Goal: Task Accomplishment & Management: Use online tool/utility

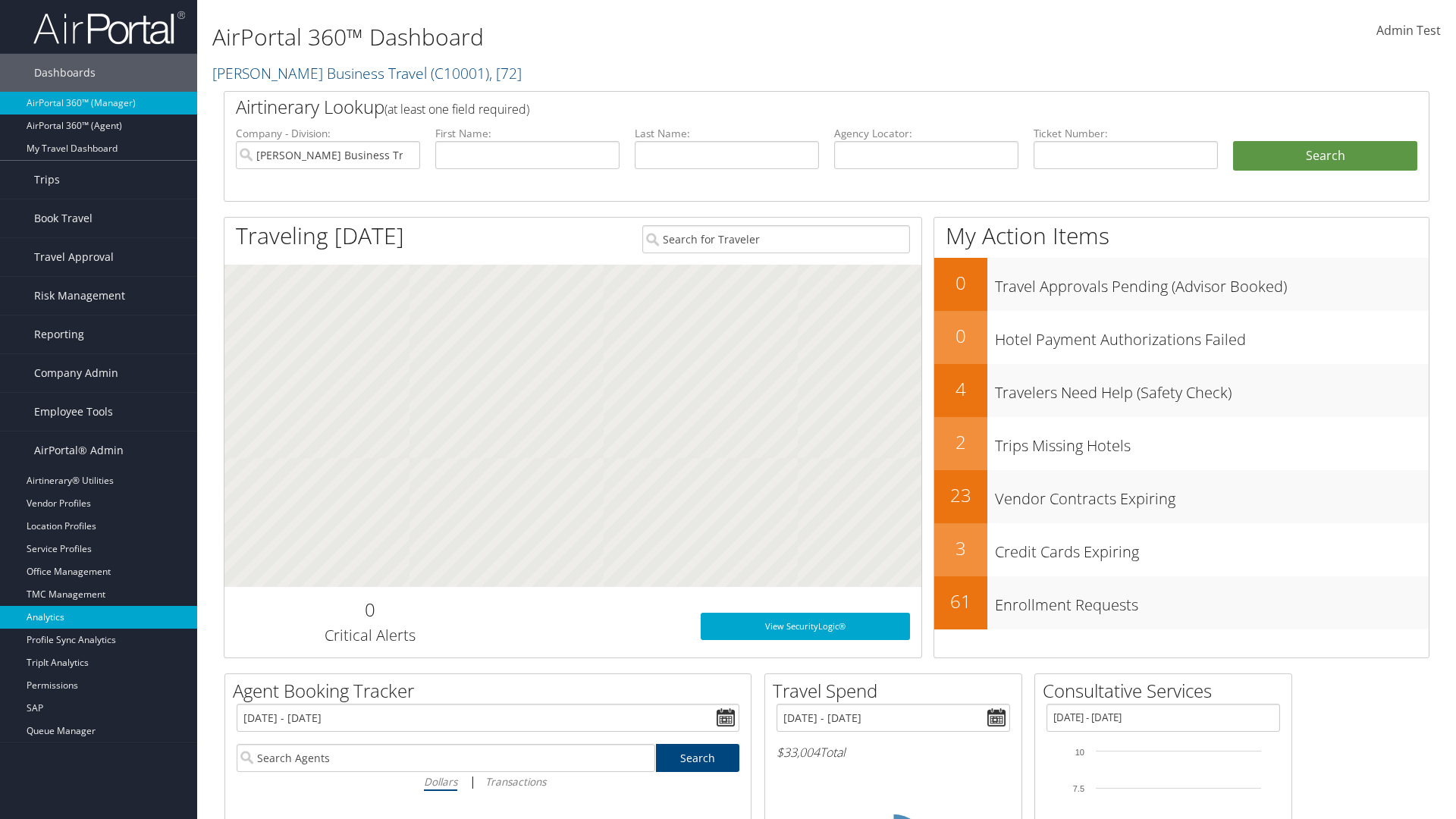
click at [99, 617] on link "Analytics" at bounding box center [98, 618] width 197 height 23
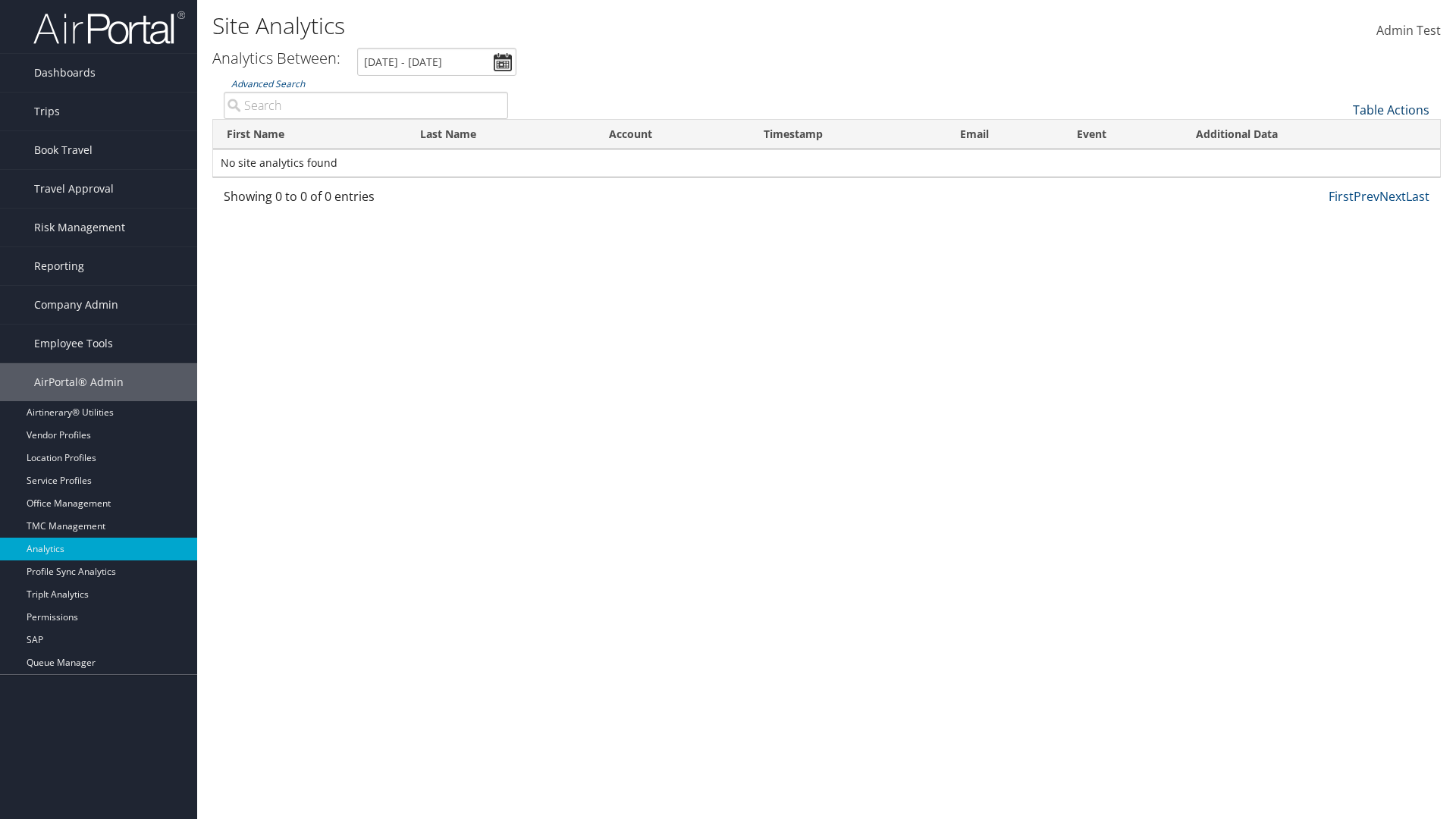
click at [1391, 110] on link "Table Actions" at bounding box center [1392, 110] width 77 height 17
click at [1340, 134] on link "Column Visibility" at bounding box center [1341, 133] width 200 height 26
click at [1340, 135] on link "First Name" at bounding box center [1341, 135] width 200 height 26
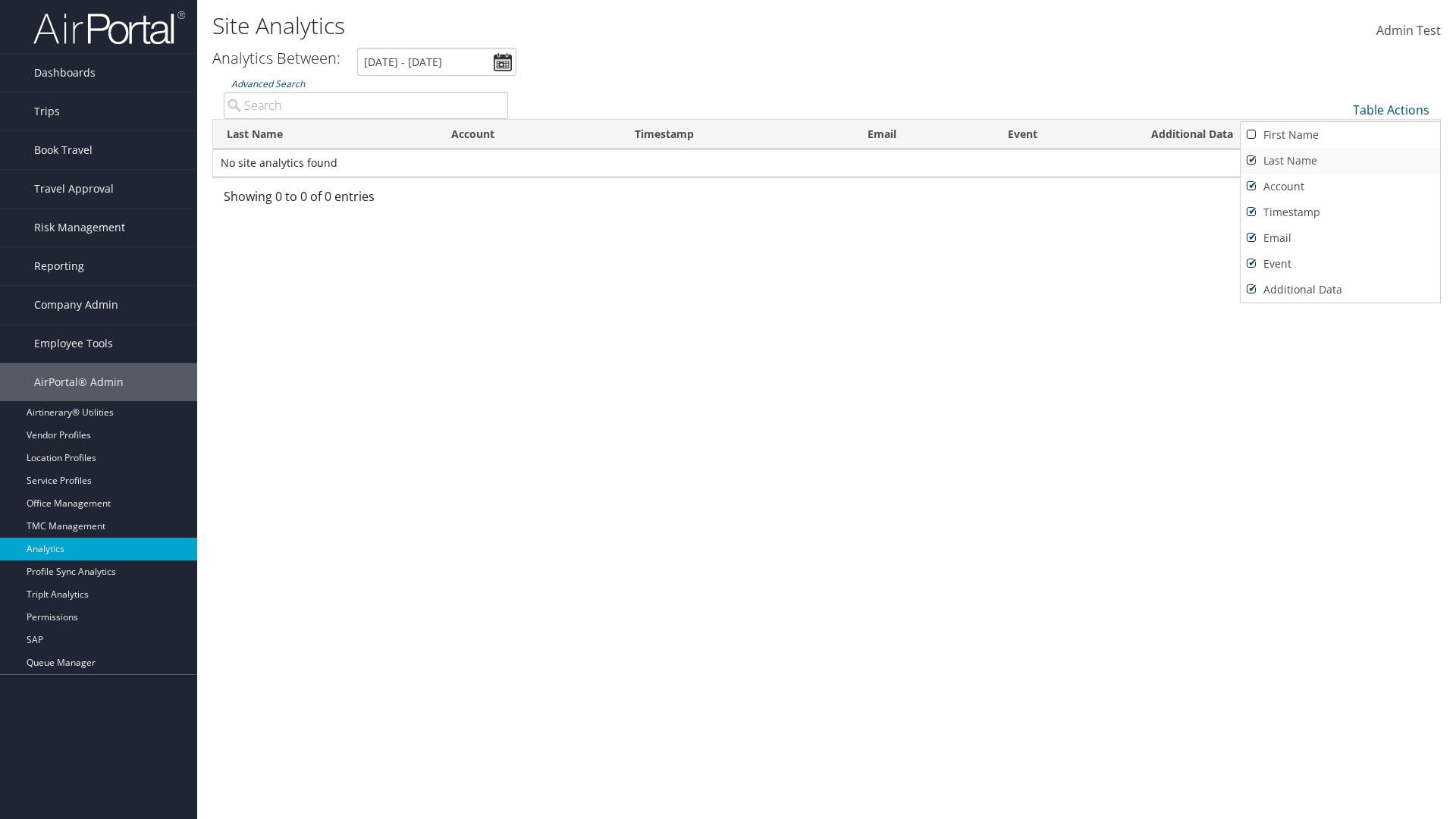
click at [1340, 160] on link "Last Name" at bounding box center [1341, 160] width 200 height 26
click at [1340, 186] on link "Account" at bounding box center [1341, 186] width 200 height 26
click at [1340, 212] on link "Timestamp" at bounding box center [1341, 212] width 200 height 26
click at [1340, 238] on link "Email" at bounding box center [1341, 238] width 200 height 26
click at [1340, 264] on link "Event" at bounding box center [1341, 264] width 200 height 26
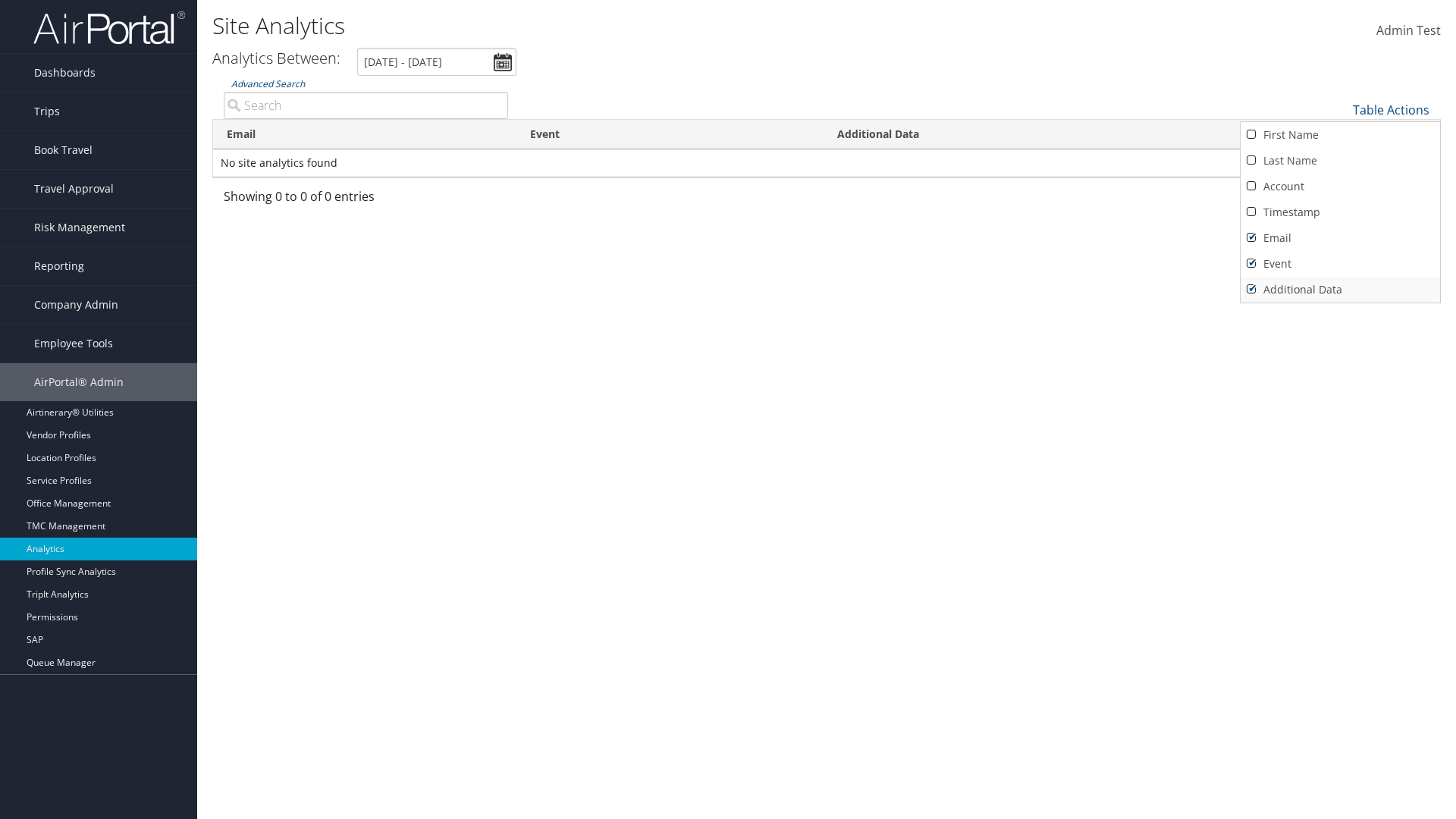
click at [1340, 290] on link "Additional Data" at bounding box center [1341, 289] width 200 height 26
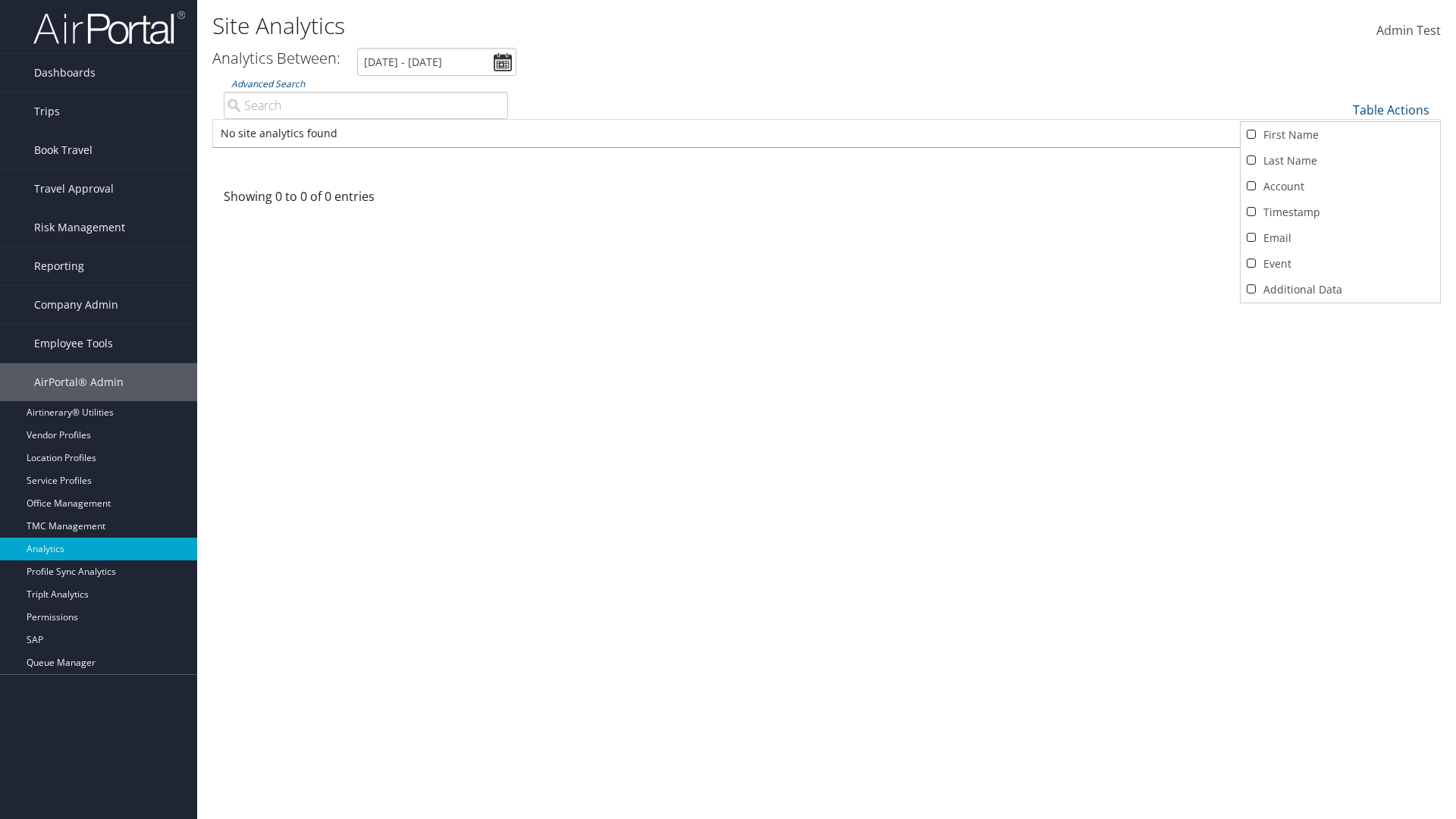
click at [728, 409] on div at bounding box center [728, 409] width 1456 height 819
click at [1391, 110] on link "Table Actions" at bounding box center [1392, 110] width 77 height 17
click at [1340, 134] on link "Column Visibility" at bounding box center [1341, 133] width 200 height 26
click at [1340, 135] on link "First Name" at bounding box center [1341, 135] width 200 height 26
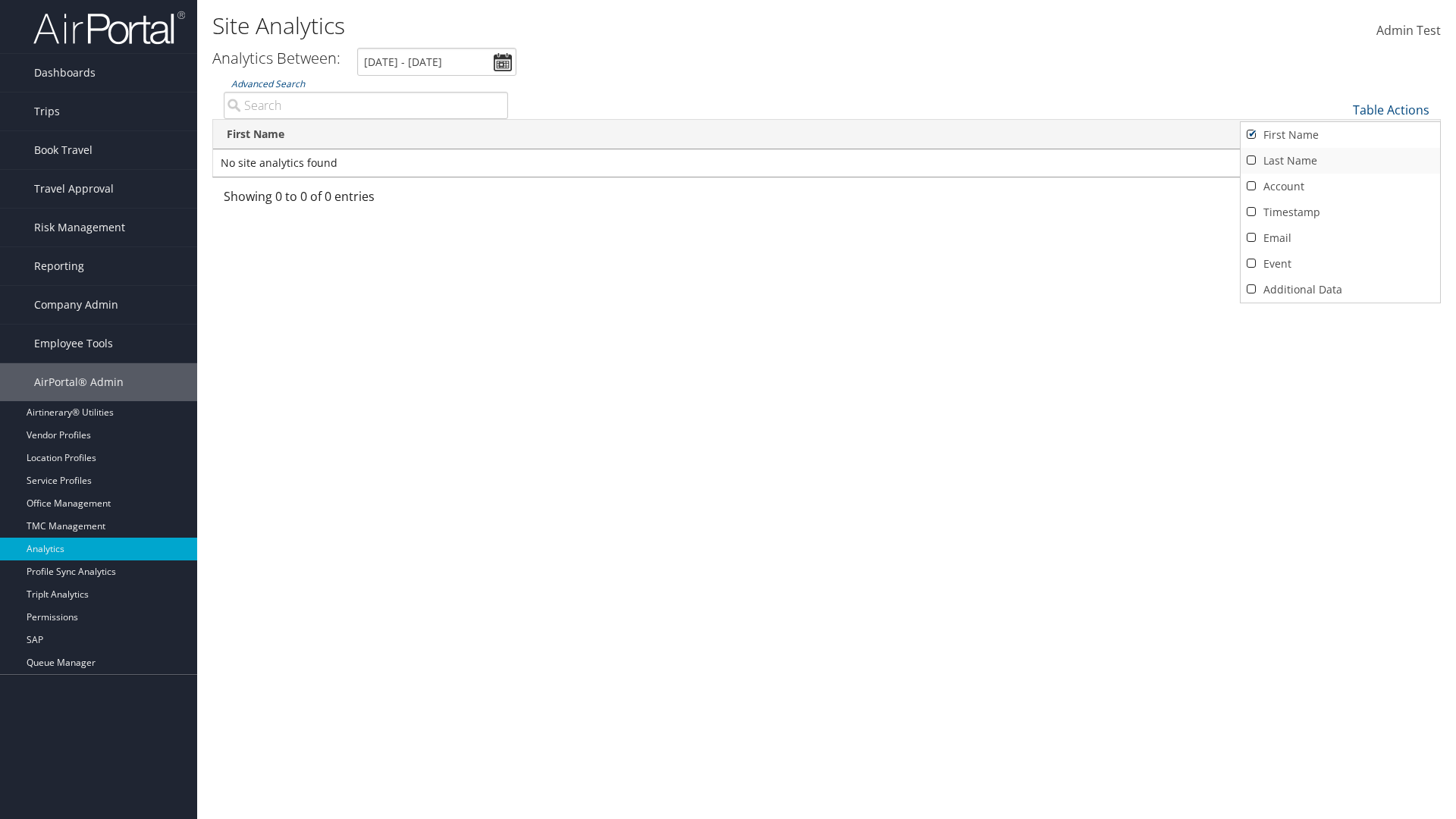
click at [1340, 160] on link "Last Name" at bounding box center [1341, 160] width 200 height 26
click at [1340, 186] on link "Account" at bounding box center [1341, 186] width 200 height 26
click at [1340, 212] on link "Timestamp" at bounding box center [1341, 212] width 200 height 26
click at [1340, 238] on link "Email" at bounding box center [1341, 238] width 200 height 26
click at [1340, 264] on link "Event" at bounding box center [1341, 264] width 200 height 26
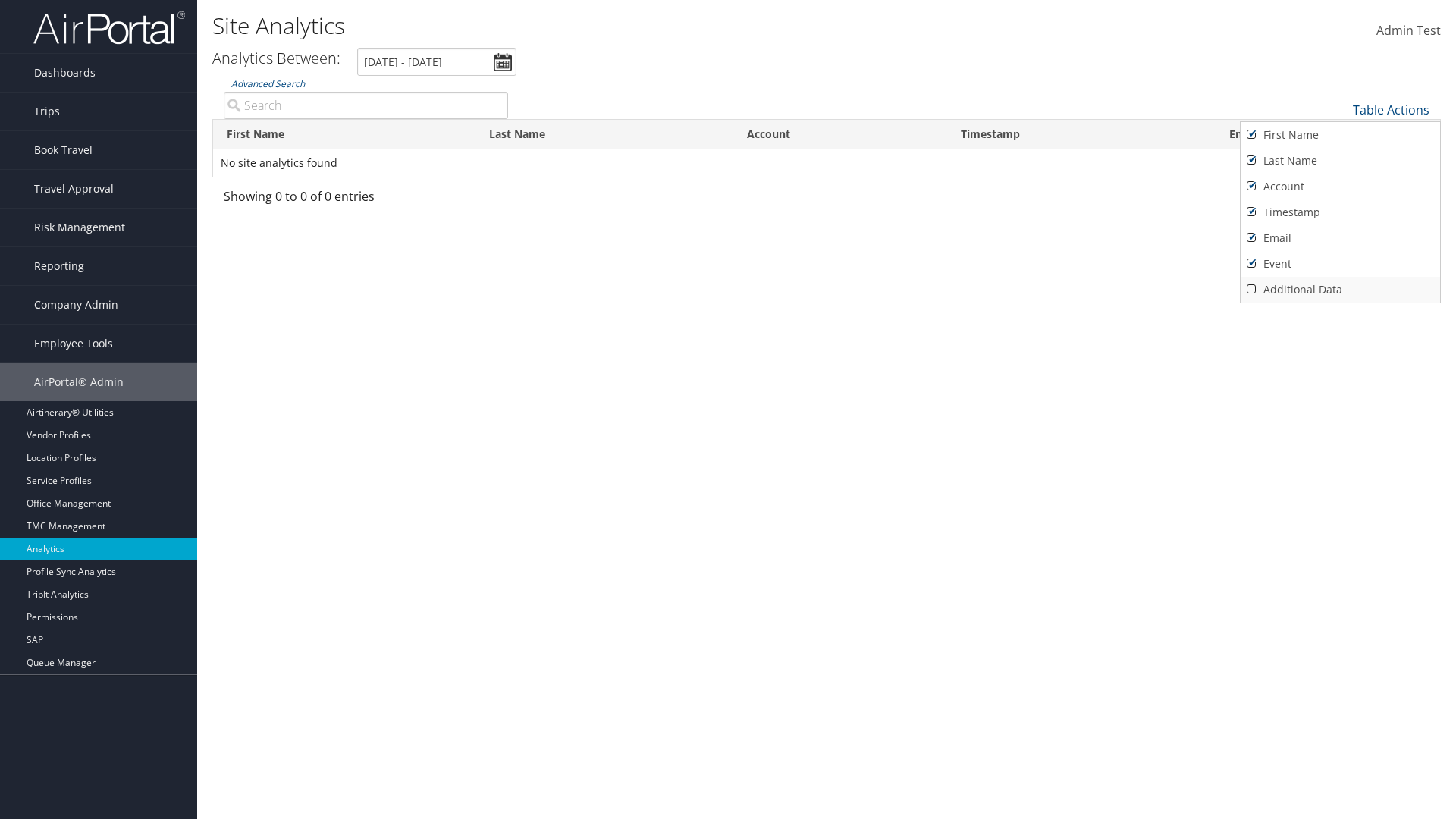
click at [1340, 290] on link "Additional Data" at bounding box center [1341, 289] width 200 height 26
click at [728, 409] on div at bounding box center [728, 409] width 1456 height 819
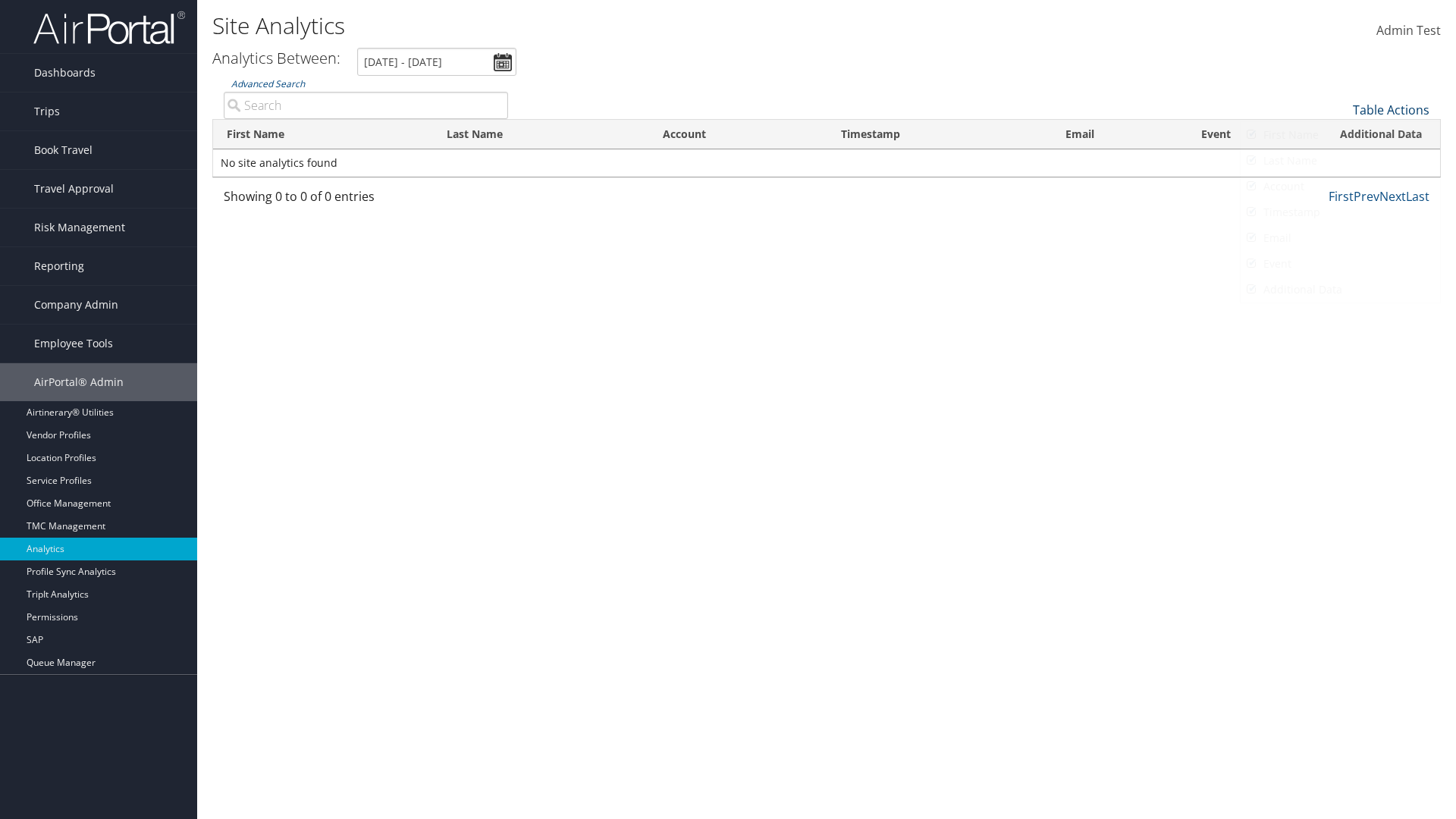
click at [1391, 110] on link "Table Actions" at bounding box center [1392, 110] width 77 height 17
click at [1340, 160] on link "Page Length" at bounding box center [1341, 159] width 200 height 26
click at [1391, 110] on link "Table Actions" at bounding box center [1392, 110] width 77 height 17
click at [1340, 186] on link "50" at bounding box center [1341, 186] width 200 height 26
click at [1391, 110] on link "Table Actions" at bounding box center [1392, 110] width 77 height 17
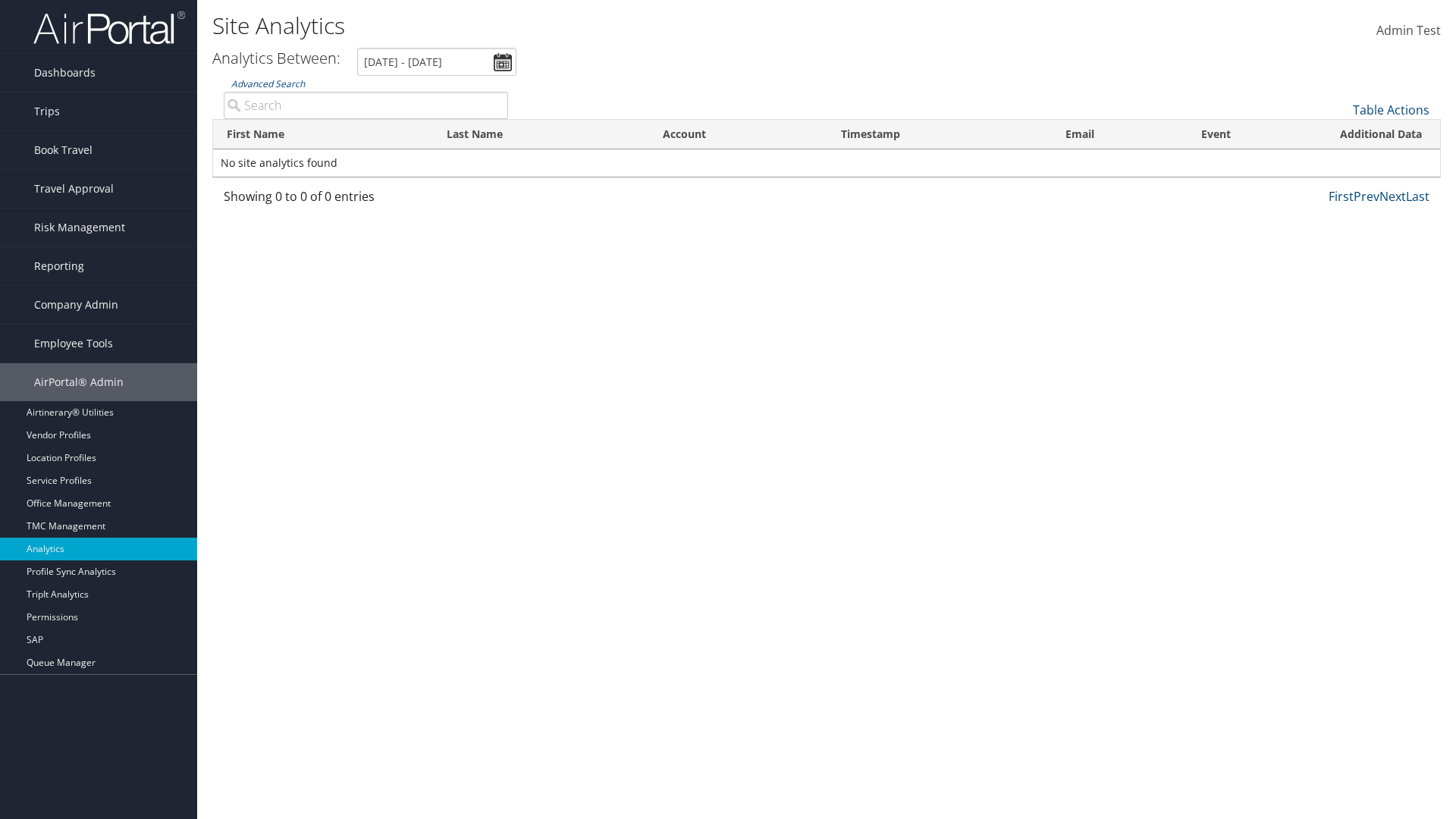
click at [323, 135] on th "First Name" at bounding box center [323, 134] width 220 height 29
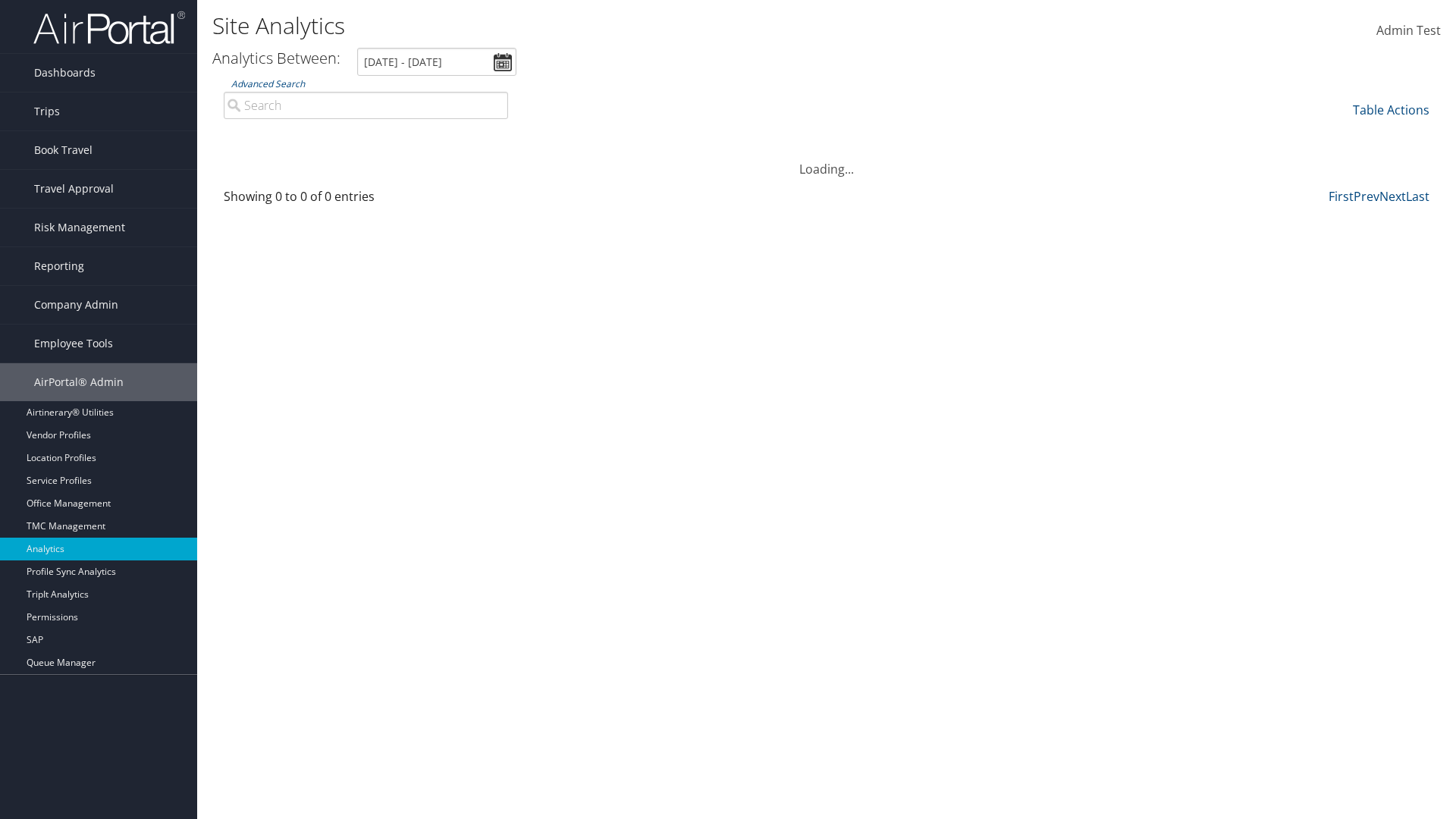
click at [323, 135] on th "First Name" at bounding box center [323, 134] width 220 height 29
